Goal: Register for event/course

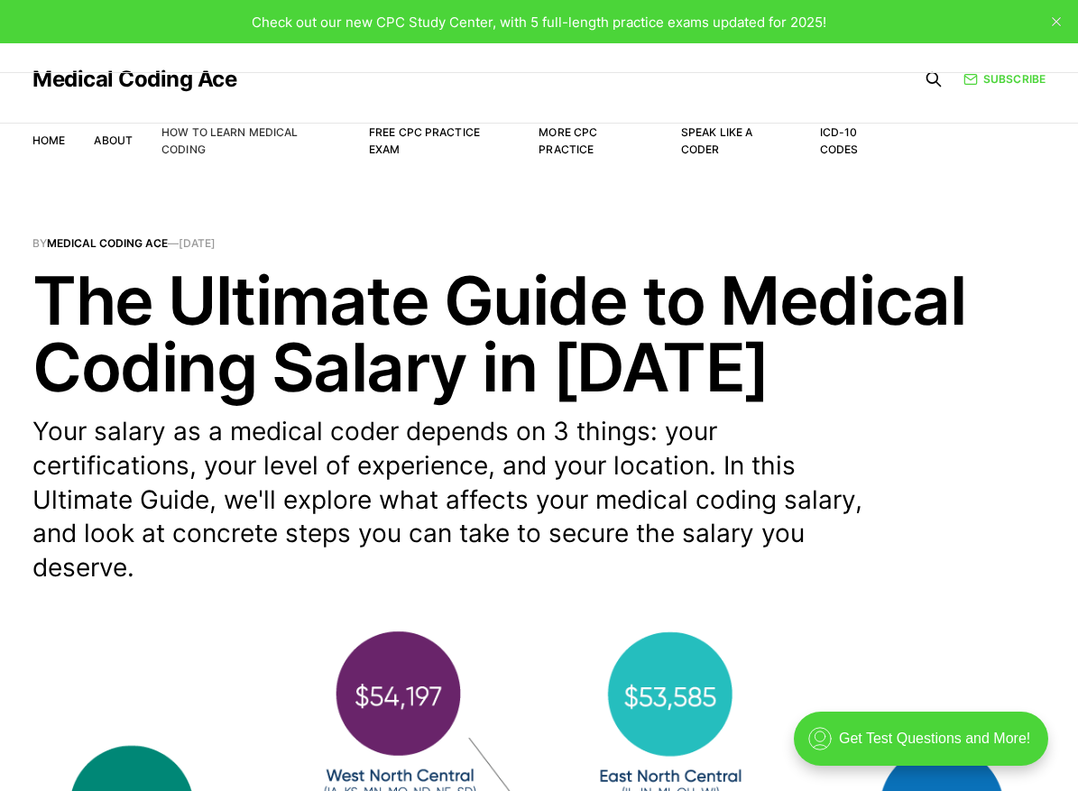
click at [175, 131] on link "How to Learn Medical Coding" at bounding box center [229, 140] width 136 height 31
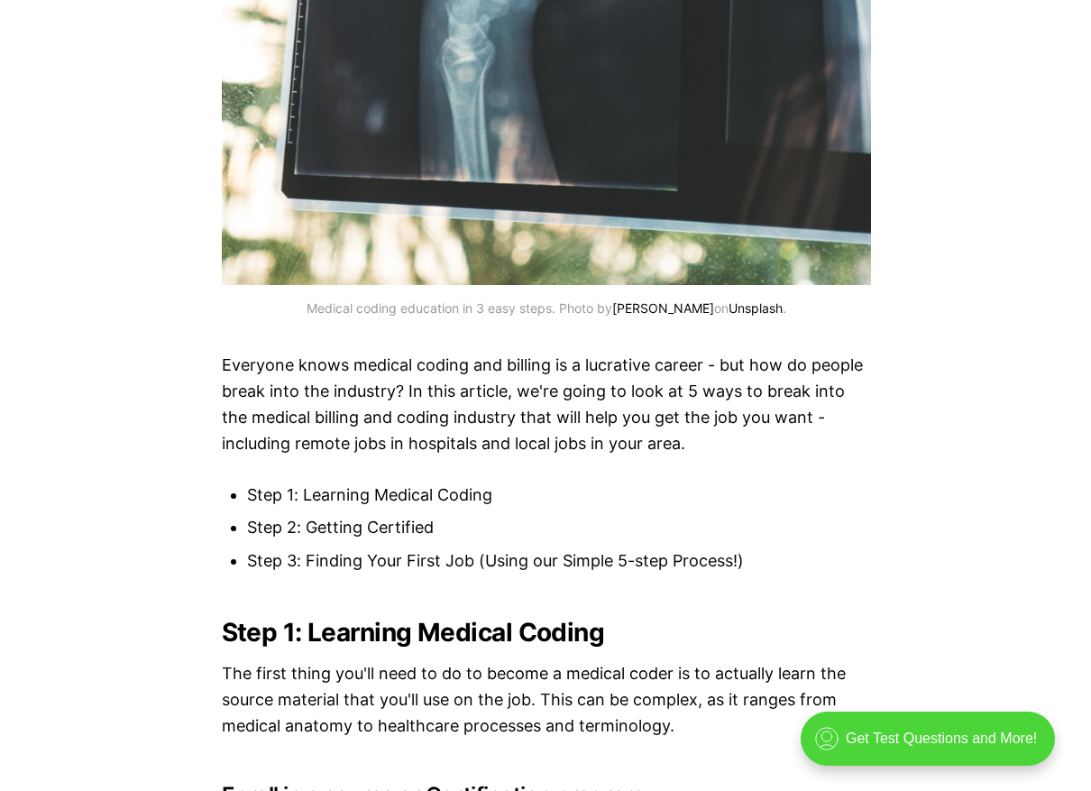
scroll to position [1270, 0]
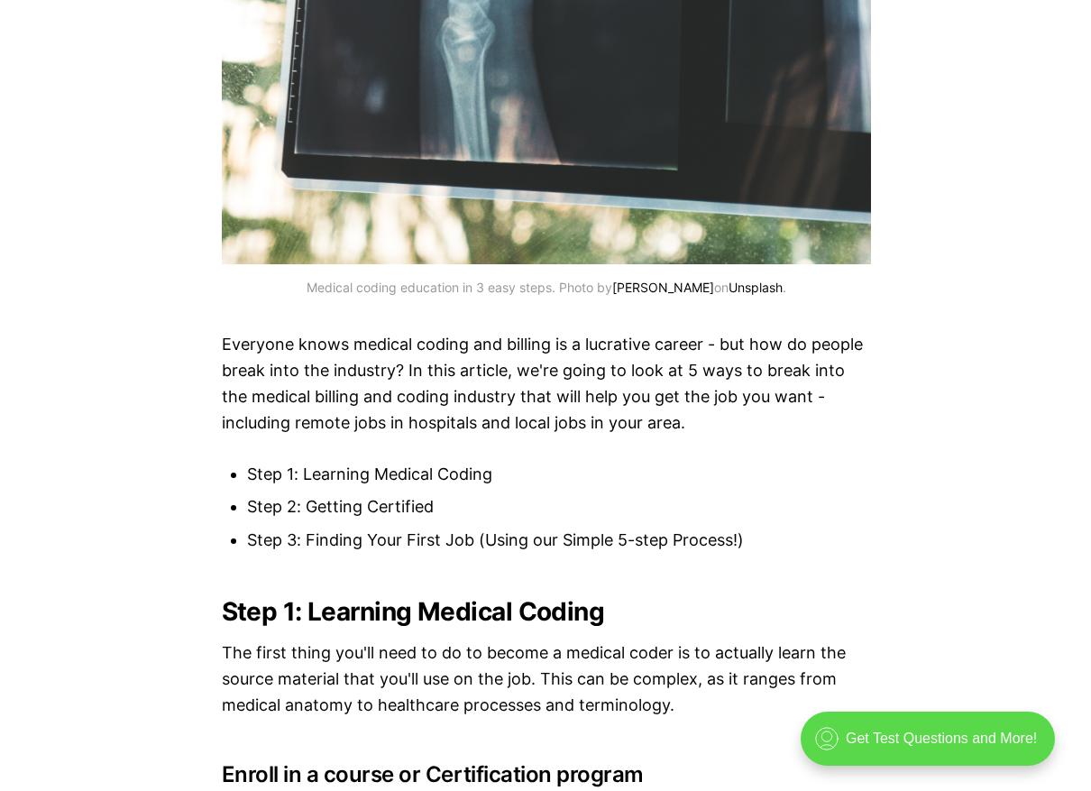
click at [911, 730] on div ".cls-1{fill:none;stroke:currentColor;stroke-linecap:round;stroke-linejoin:round…" at bounding box center [927, 739] width 254 height 54
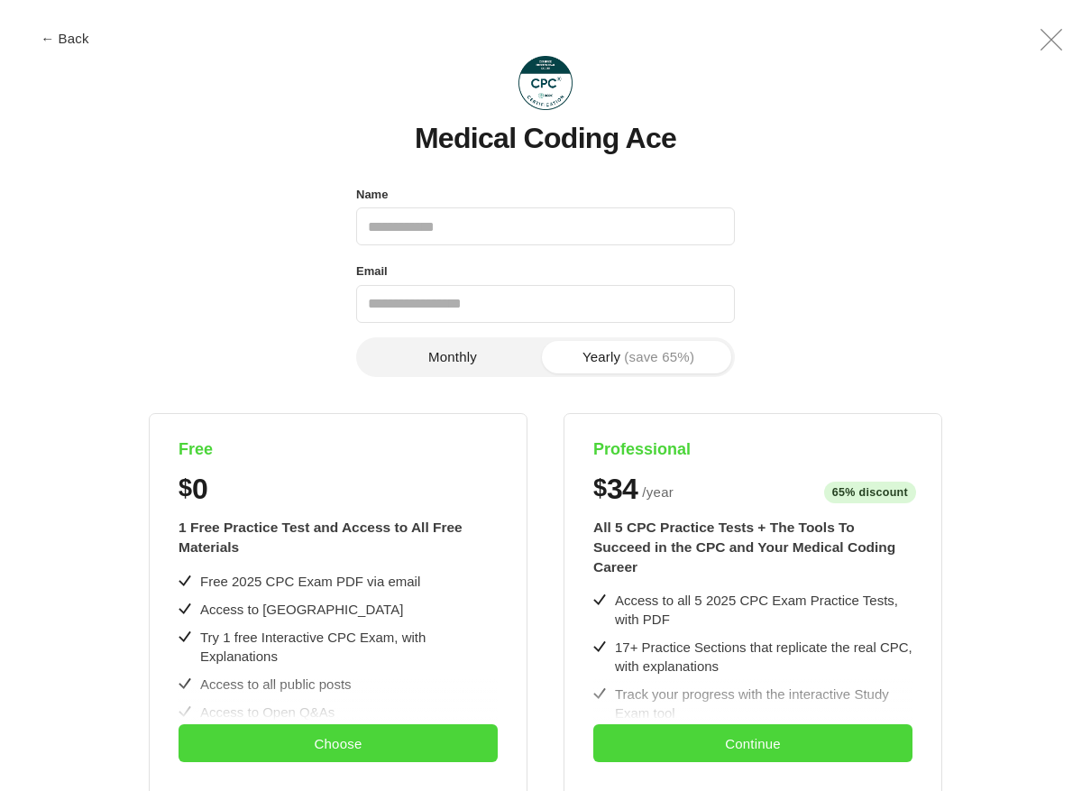
scroll to position [0, 0]
click at [336, 739] on button "Choose" at bounding box center [338, 743] width 319 height 38
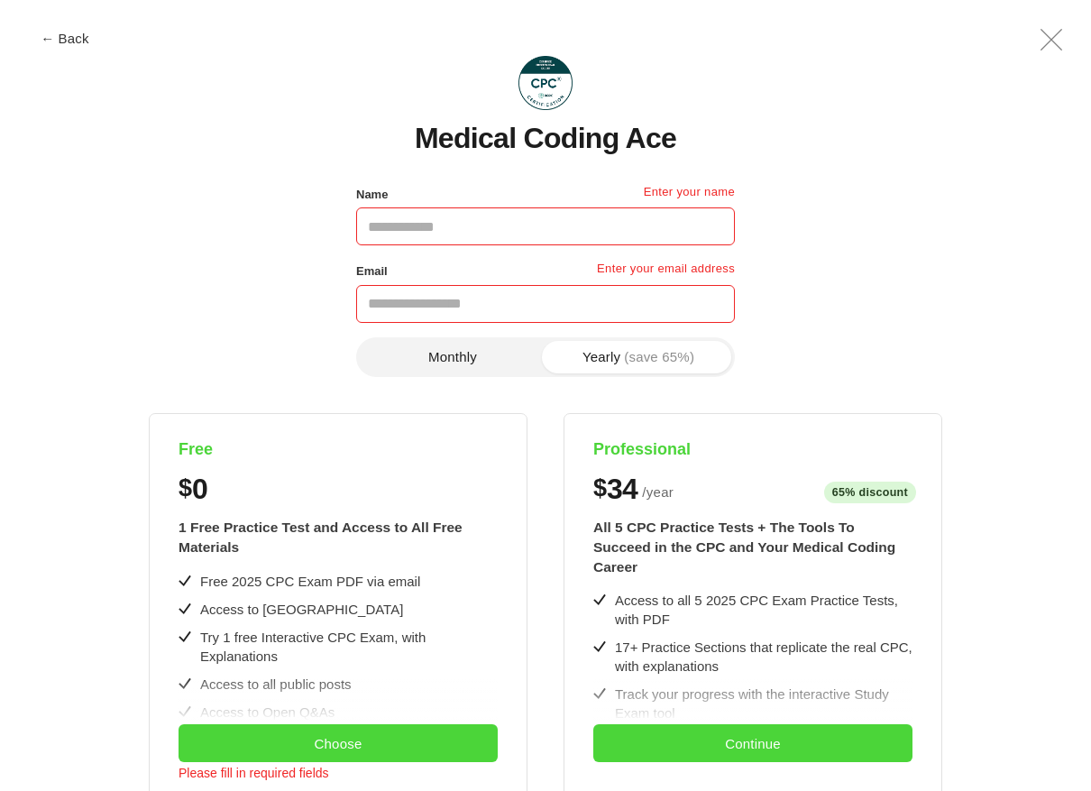
click at [409, 225] on input "Name" at bounding box center [545, 226] width 379 height 38
type input "**********"
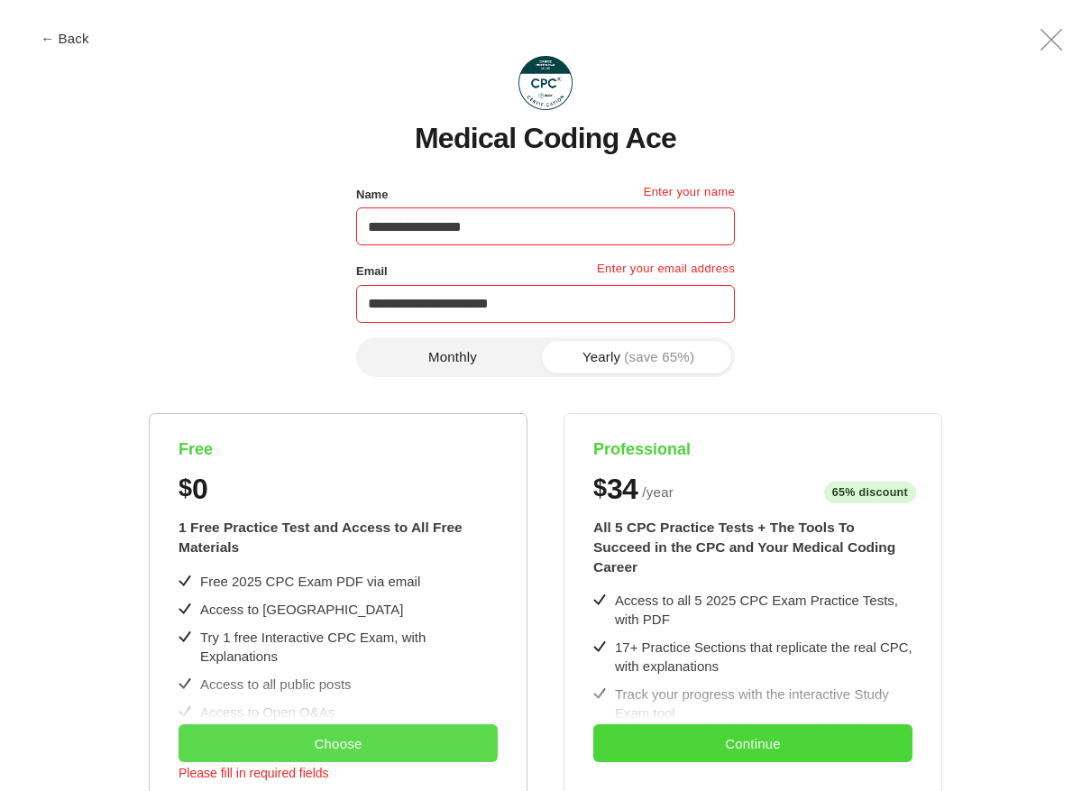
click at [282, 748] on button "Choose" at bounding box center [338, 743] width 319 height 38
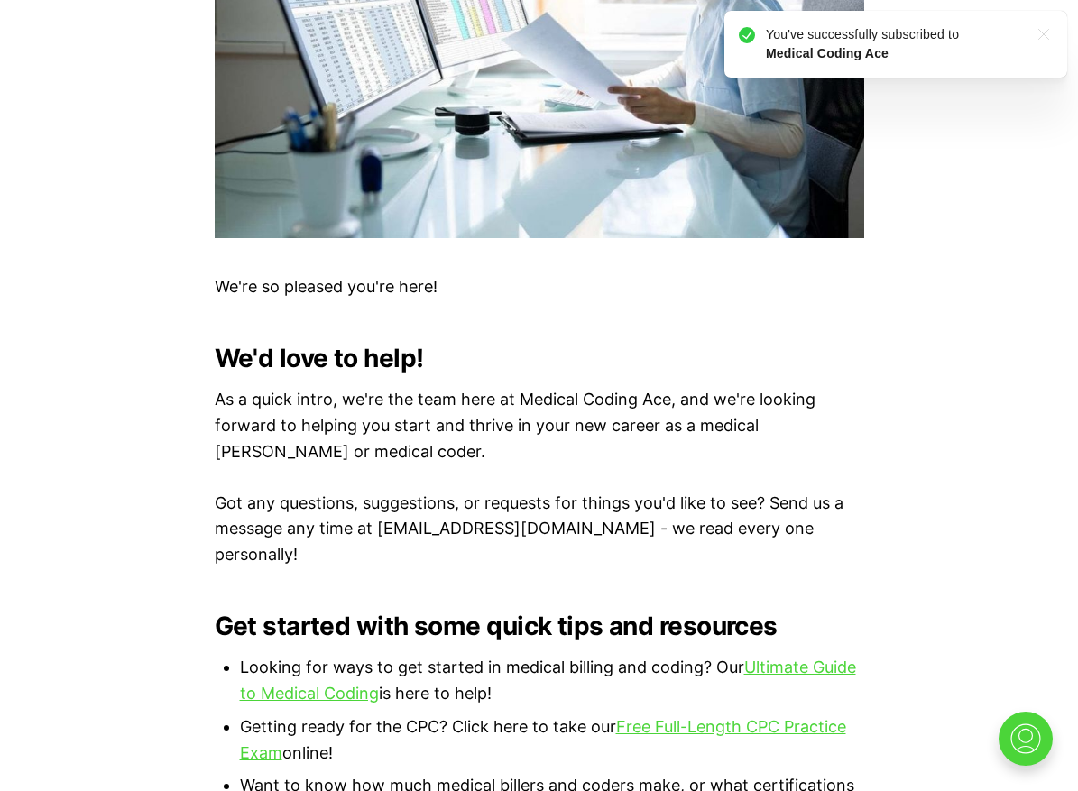
scroll to position [795, 0]
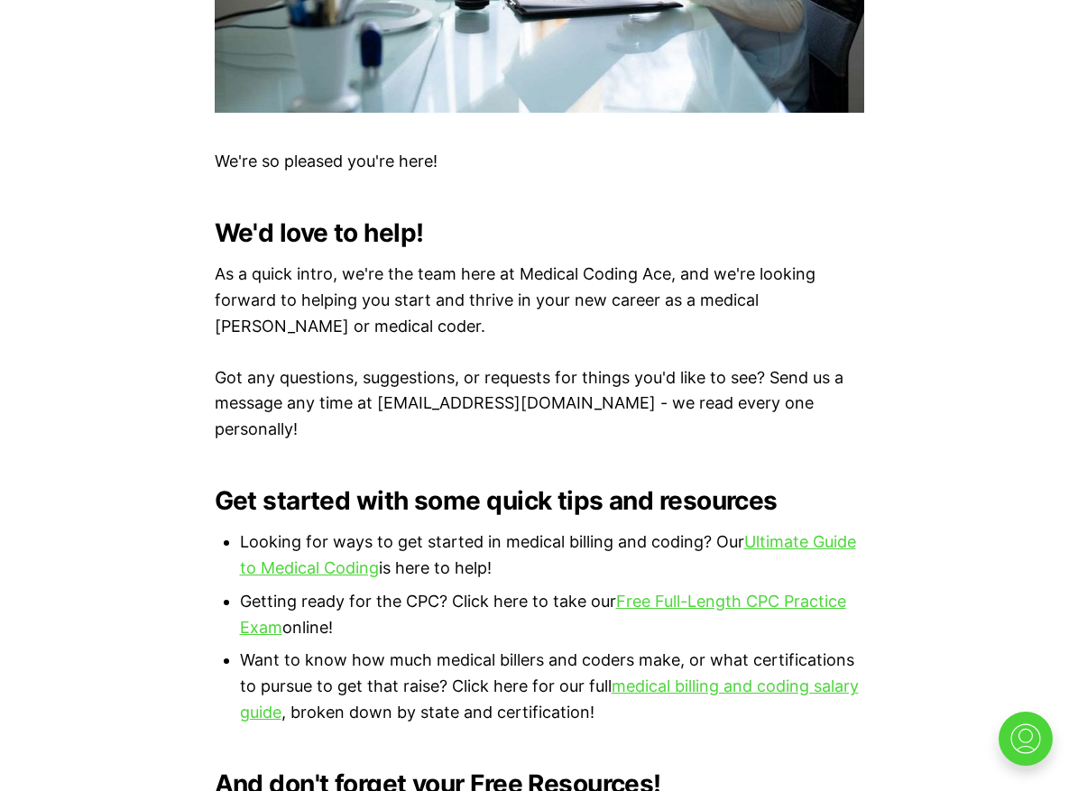
scroll to position [1071, 0]
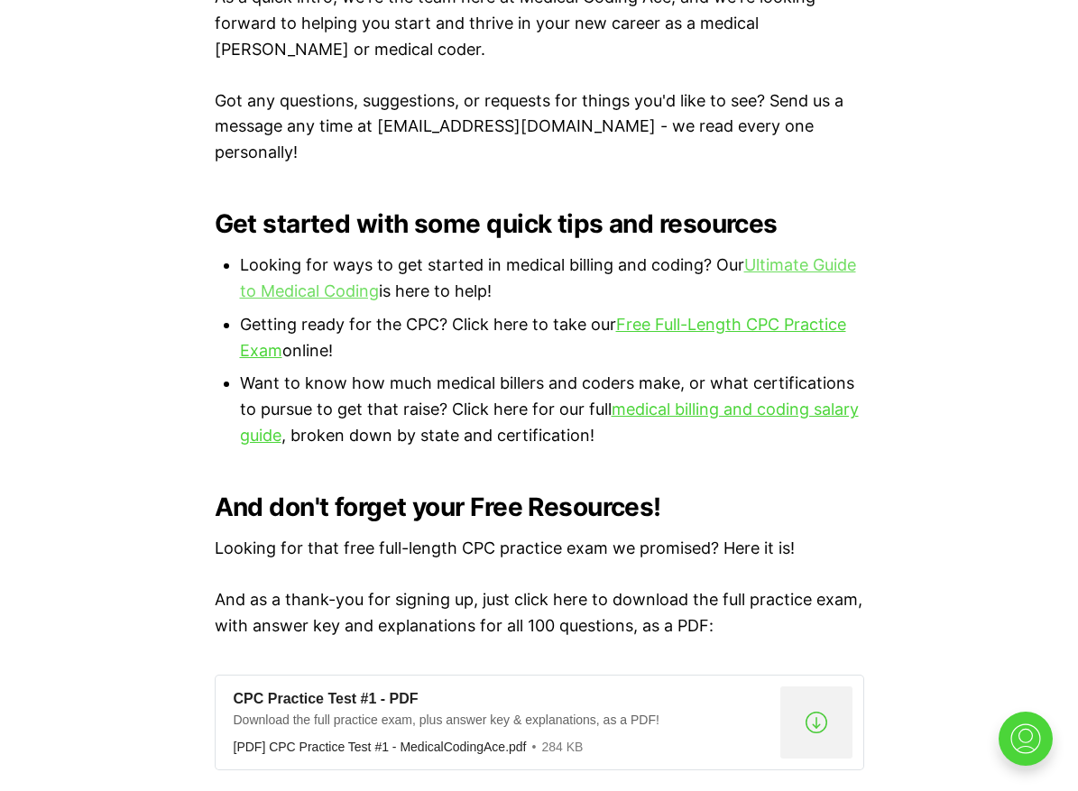
click at [786, 255] on link "Ultimate Guide to Medical Coding" at bounding box center [548, 277] width 616 height 45
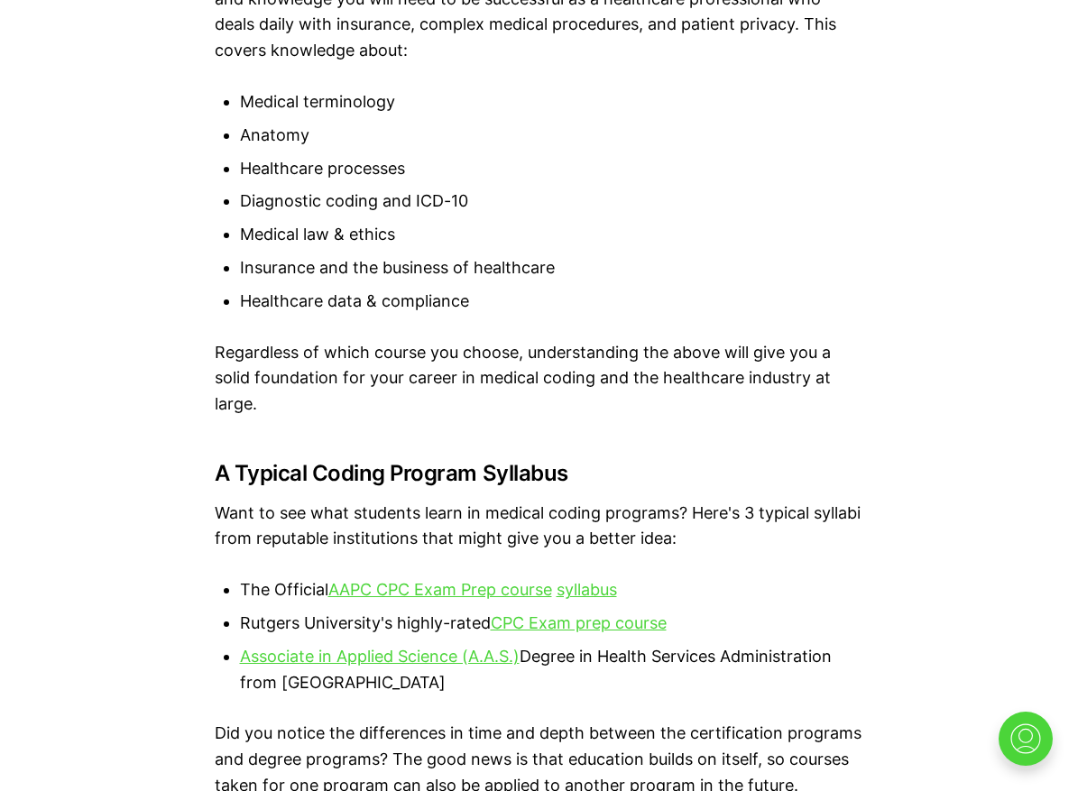
scroll to position [3301, 0]
click at [492, 587] on link "AAPC CPC Exam Prep course" at bounding box center [440, 588] width 224 height 19
